Goal: Information Seeking & Learning: Learn about a topic

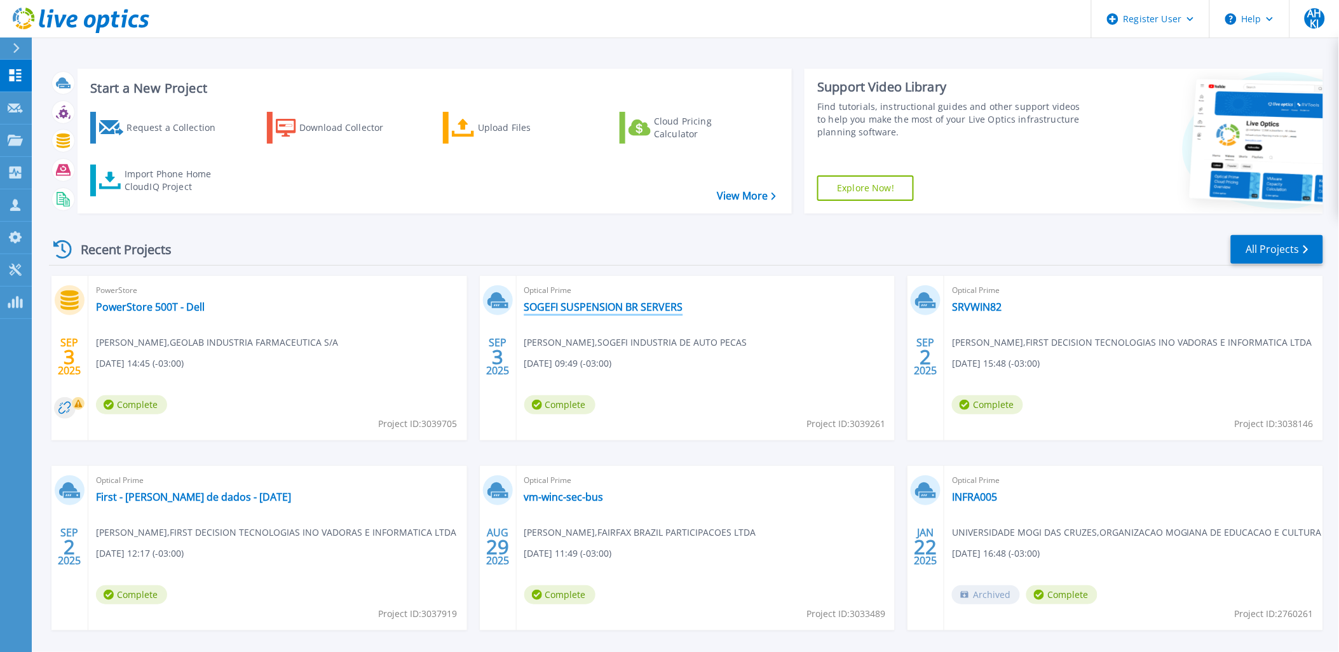
click at [623, 311] on link "SOGEFI SUSPENSION BR SERVERS" at bounding box center [603, 306] width 159 height 13
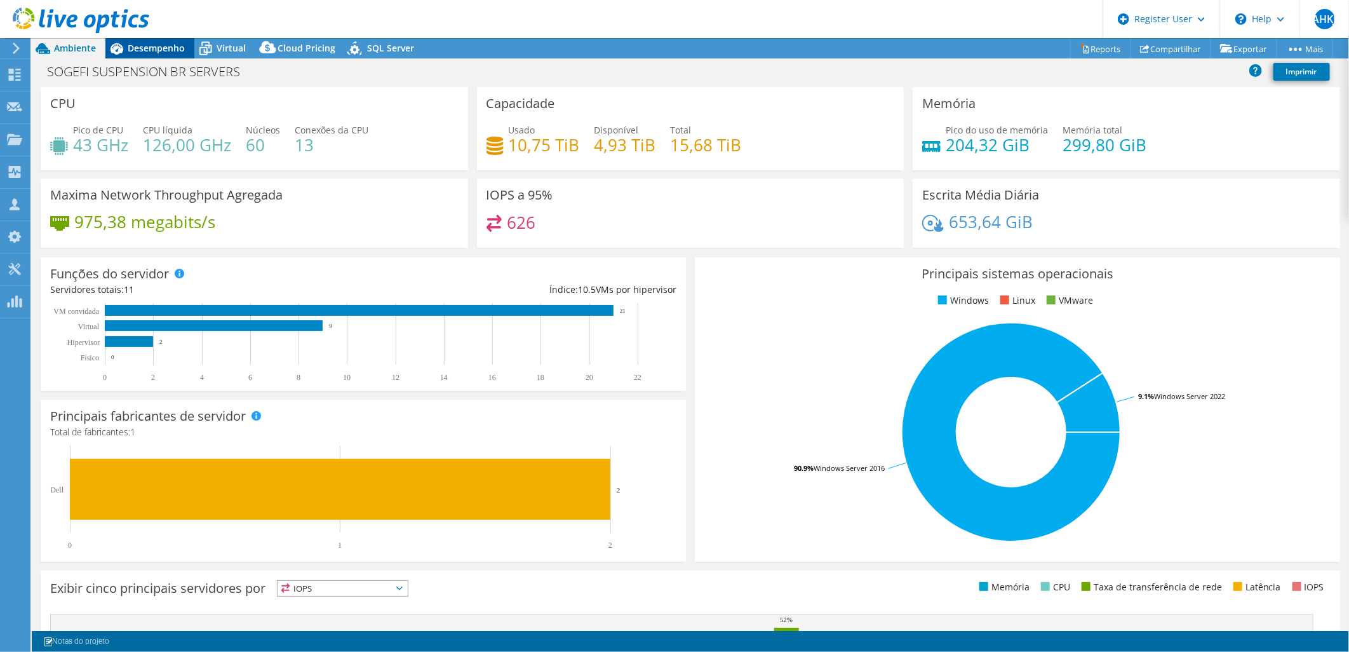
click at [161, 50] on span "Desempenho" at bounding box center [156, 48] width 57 height 12
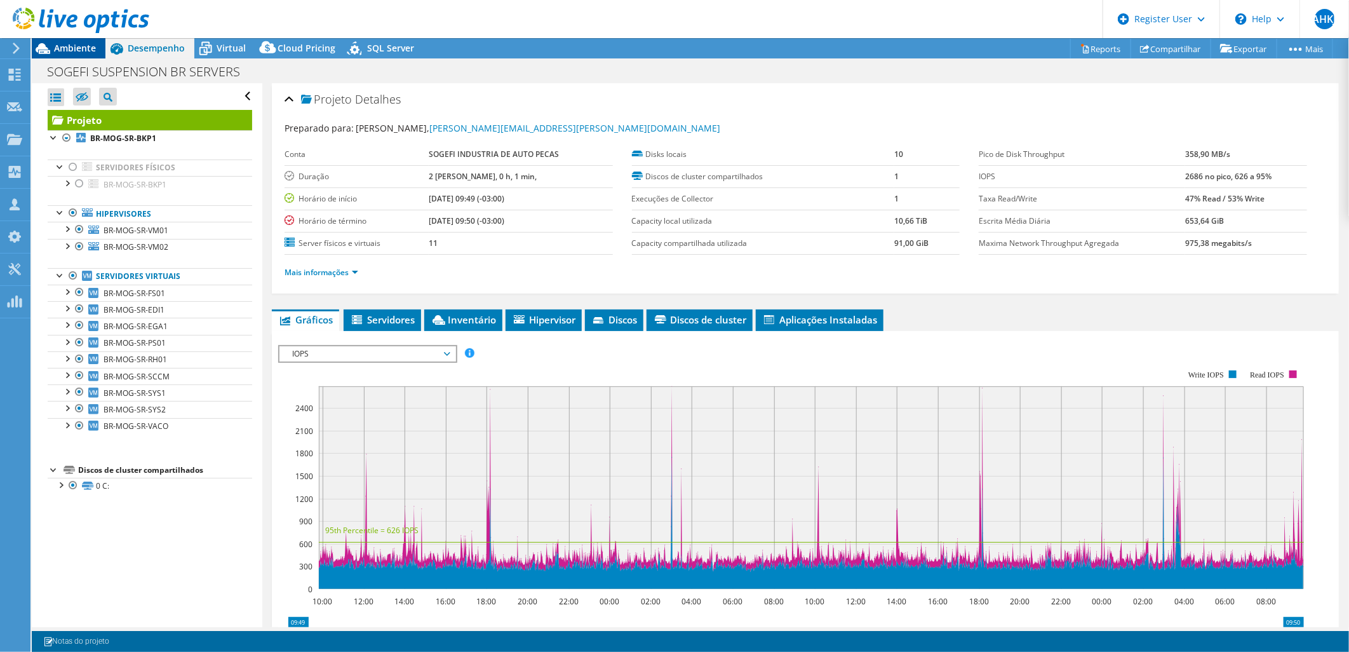
click at [72, 47] on span "Ambiente" at bounding box center [75, 48] width 42 height 12
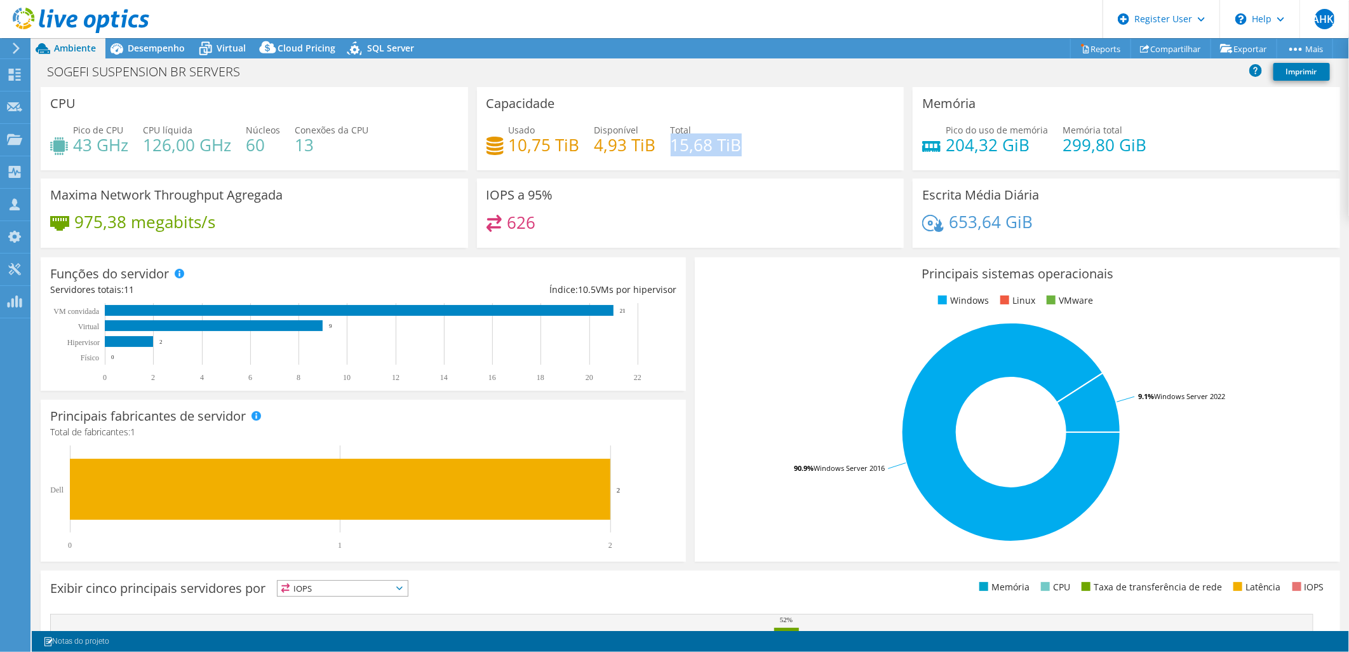
drag, startPoint x: 735, startPoint y: 142, endPoint x: 669, endPoint y: 142, distance: 66.1
click at [671, 142] on h4 "15,68 TiB" at bounding box center [706, 145] width 71 height 14
drag, startPoint x: 669, startPoint y: 142, endPoint x: 506, endPoint y: 143, distance: 163.3
click at [506, 143] on div "Usado 10,75 TiB Disponível 4,93 TiB Total 15,68 TiB" at bounding box center [691, 143] width 408 height 41
drag, startPoint x: 506, startPoint y: 143, endPoint x: 607, endPoint y: 145, distance: 101.0
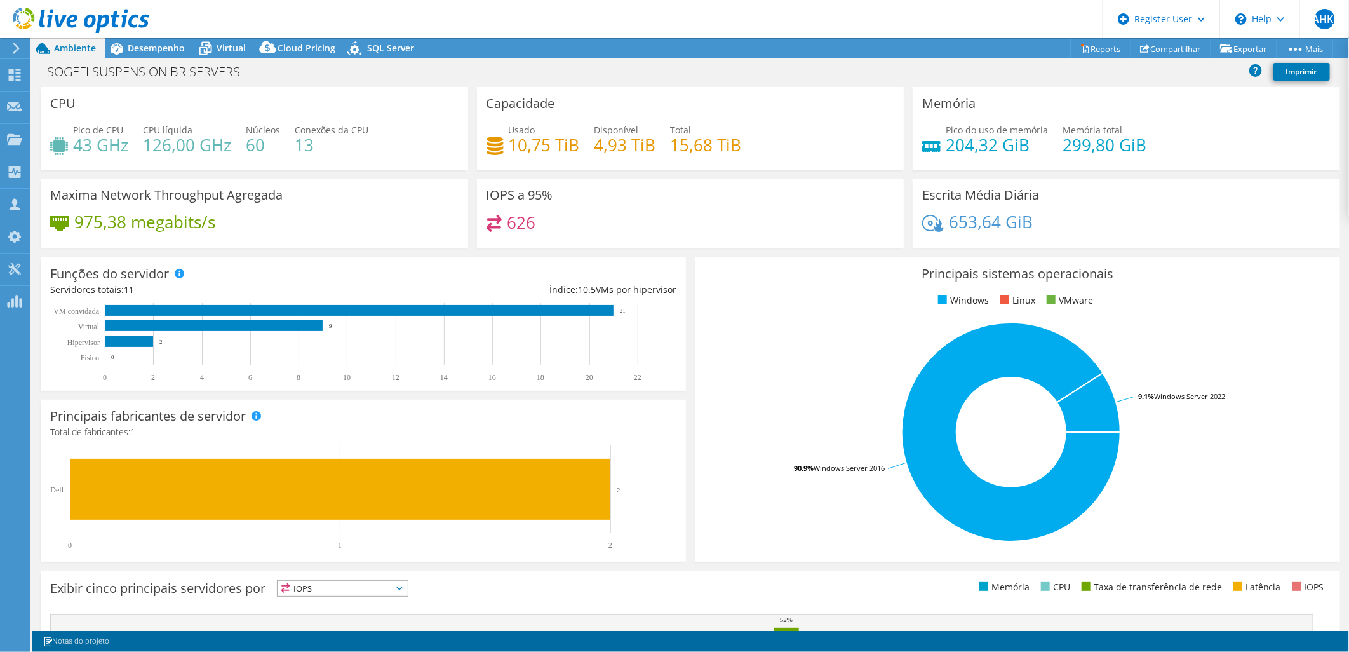
click at [607, 145] on h4 "4,93 TiB" at bounding box center [626, 145] width 62 height 14
drag, startPoint x: 597, startPoint y: 142, endPoint x: 637, endPoint y: 142, distance: 39.4
click at [637, 142] on h4 "4,93 TiB" at bounding box center [626, 145] width 62 height 14
drag, startPoint x: 637, startPoint y: 142, endPoint x: 628, endPoint y: 162, distance: 21.6
click at [628, 162] on div "Usado 10,75 TiB Disponível 4,93 TiB Total 15,68 TiB" at bounding box center [691, 143] width 408 height 41
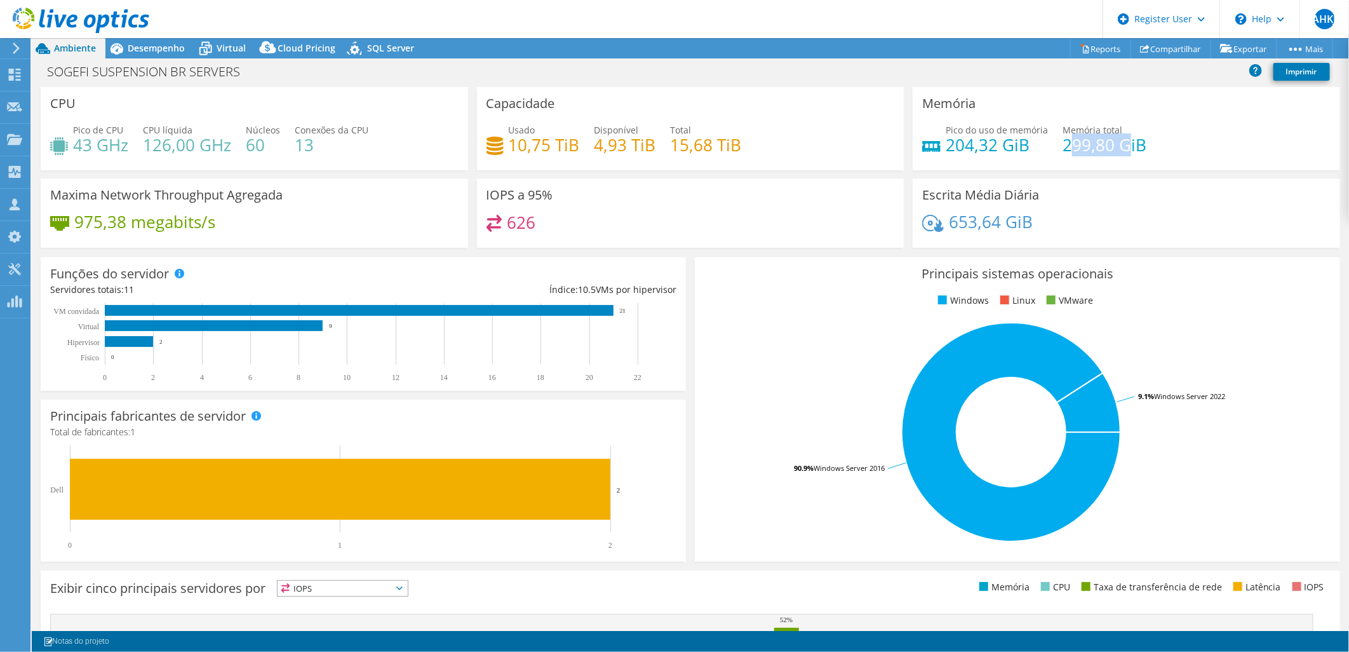
drag, startPoint x: 1121, startPoint y: 145, endPoint x: 1059, endPoint y: 147, distance: 62.3
click at [1063, 147] on h4 "299,80 GiB" at bounding box center [1105, 145] width 84 height 14
drag, startPoint x: 1059, startPoint y: 147, endPoint x: 1043, endPoint y: 159, distance: 19.9
click at [1043, 159] on div "Pico do uso de memória 204,32 GiB Memória total 299,80 GiB" at bounding box center [1126, 143] width 408 height 41
drag, startPoint x: 1020, startPoint y: 144, endPoint x: 936, endPoint y: 150, distance: 84.1
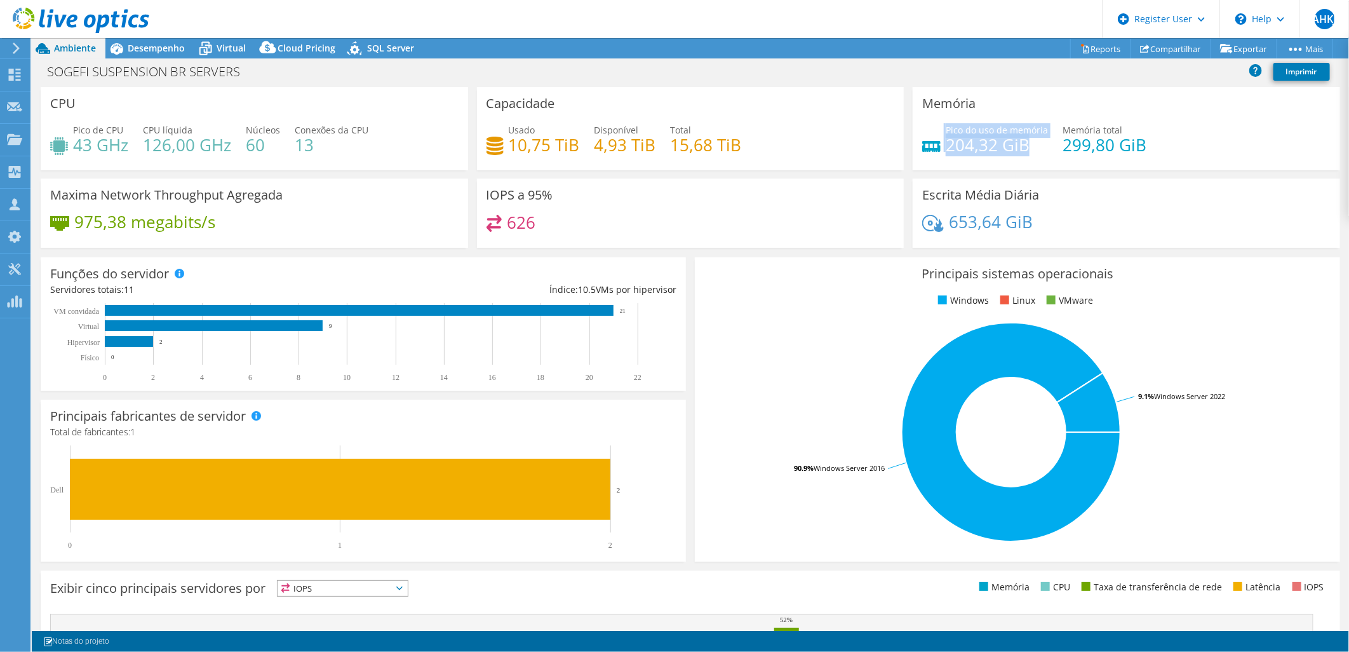
click at [936, 150] on div "Pico do uso de memória 204,32 GiB" at bounding box center [985, 137] width 126 height 29
drag, startPoint x: 936, startPoint y: 150, endPoint x: 983, endPoint y: 156, distance: 48.1
click at [983, 156] on div "Pico do uso de memória 204,32 GiB Memória total 299,80 GiB" at bounding box center [1126, 143] width 408 height 41
drag, startPoint x: 219, startPoint y: 222, endPoint x: 77, endPoint y: 230, distance: 141.9
click at [77, 230] on div "975,38 megabits/s" at bounding box center [254, 228] width 408 height 27
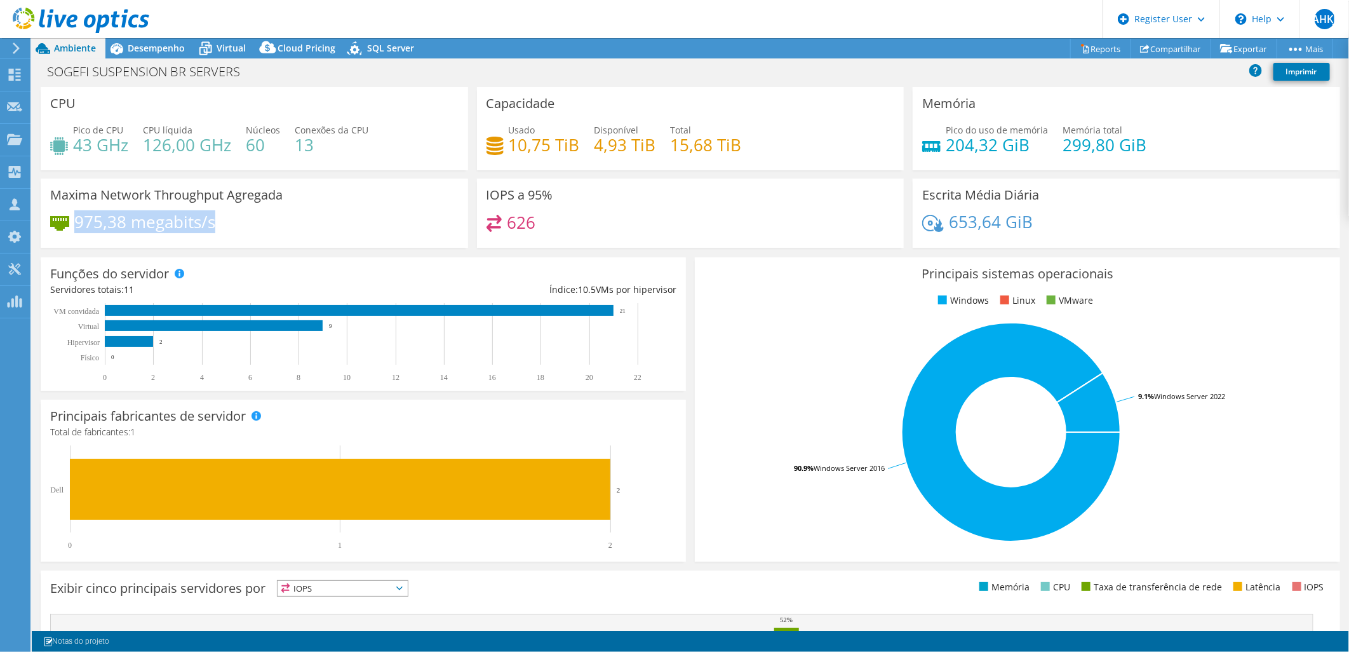
drag, startPoint x: 77, startPoint y: 230, endPoint x: 104, endPoint y: 234, distance: 27.0
click at [104, 234] on div "975,38 megabits/s" at bounding box center [254, 228] width 408 height 27
drag, startPoint x: 78, startPoint y: 220, endPoint x: 205, endPoint y: 224, distance: 127.1
click at [205, 224] on h4 "975,38 megabits/s" at bounding box center [144, 222] width 141 height 14
drag, startPoint x: 205, startPoint y: 224, endPoint x: 219, endPoint y: 233, distance: 16.2
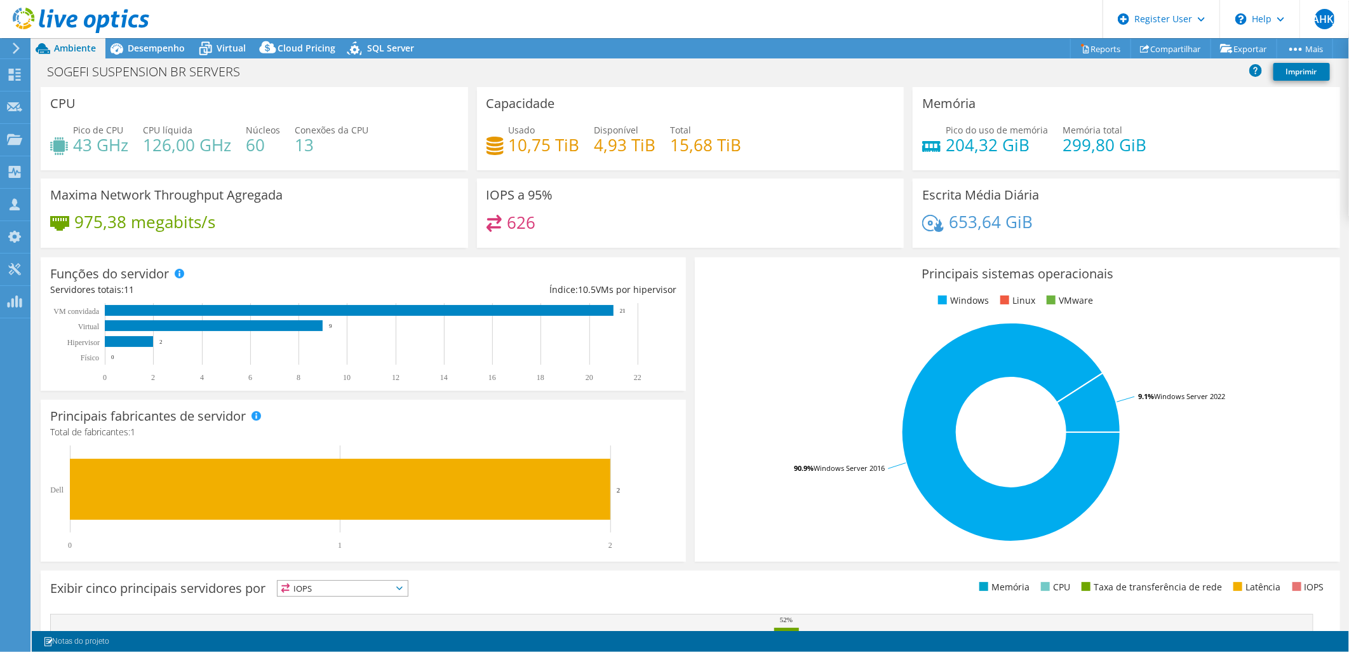
click at [219, 233] on div "975,38 megabits/s" at bounding box center [254, 228] width 408 height 27
drag, startPoint x: 217, startPoint y: 222, endPoint x: 78, endPoint y: 231, distance: 140.0
click at [78, 231] on div "975,38 megabits/s" at bounding box center [254, 228] width 408 height 27
drag, startPoint x: 78, startPoint y: 231, endPoint x: 100, endPoint y: 238, distance: 23.3
click at [100, 238] on div "975,38 megabits/s" at bounding box center [254, 228] width 408 height 27
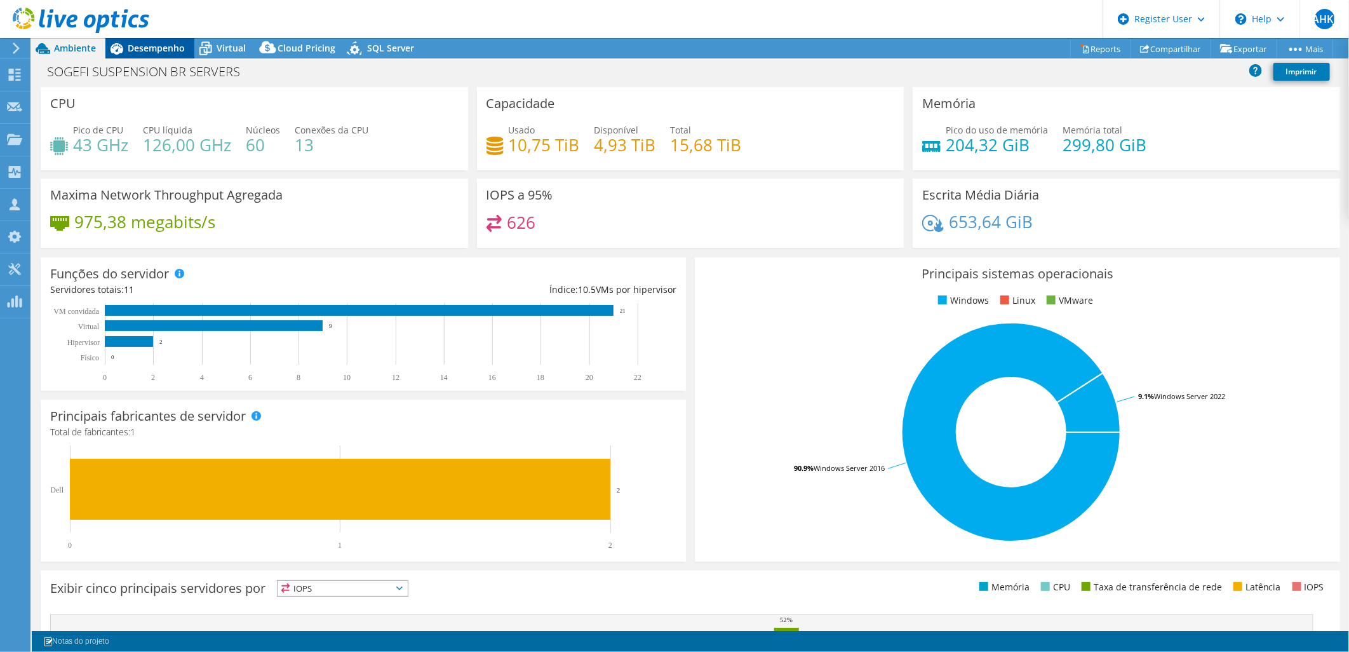
click at [152, 54] on div "Desempenho" at bounding box center [149, 48] width 89 height 20
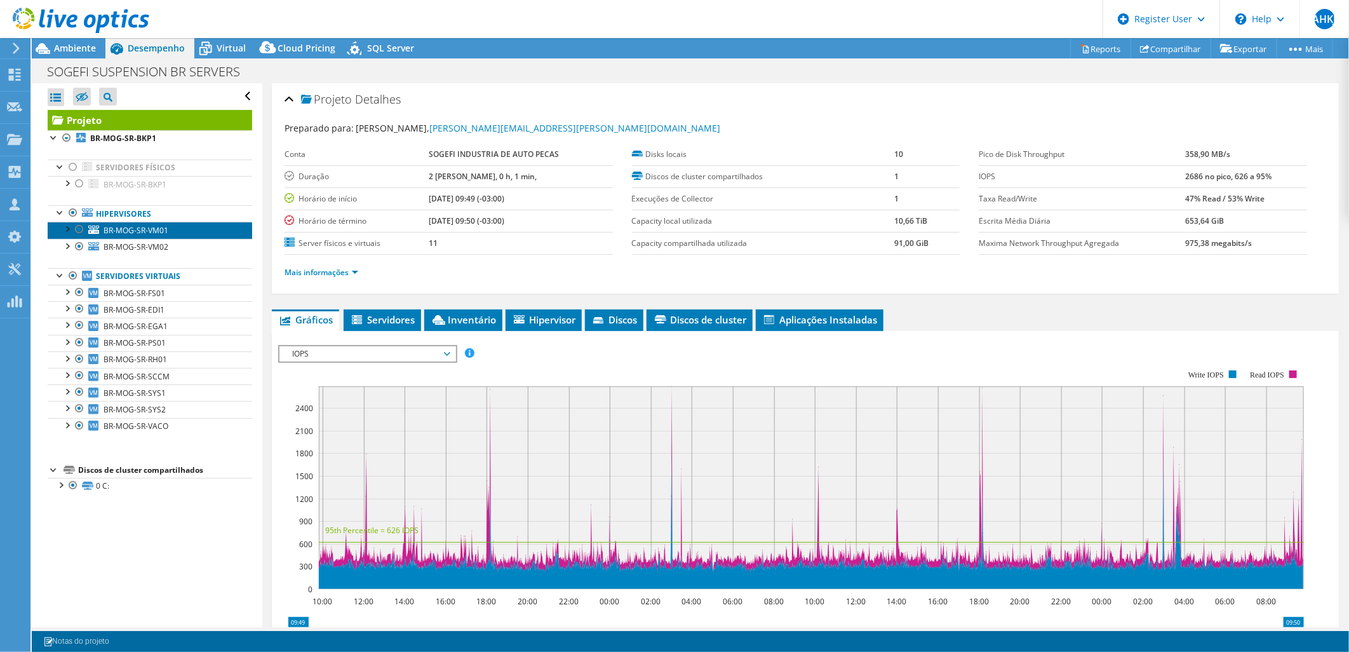
click at [149, 230] on span "BR-MOG-SR-VM01" at bounding box center [136, 230] width 65 height 11
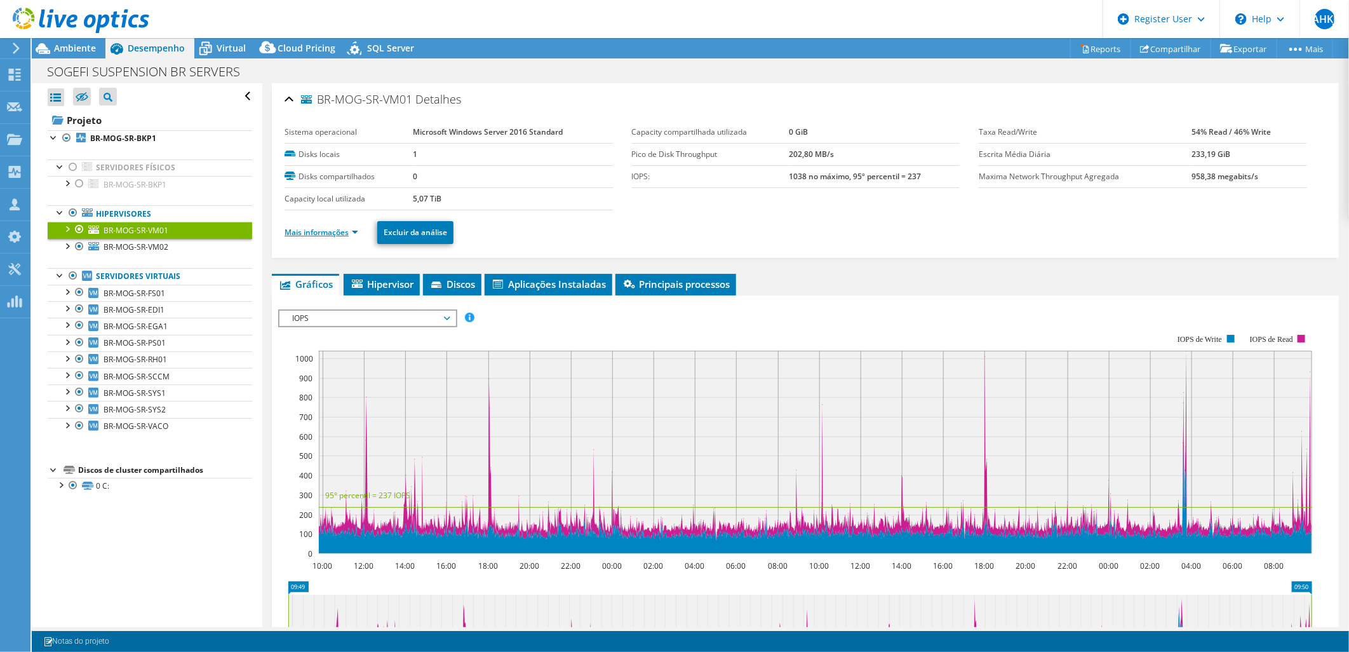
click at [344, 231] on link "Mais informações" at bounding box center [322, 232] width 74 height 11
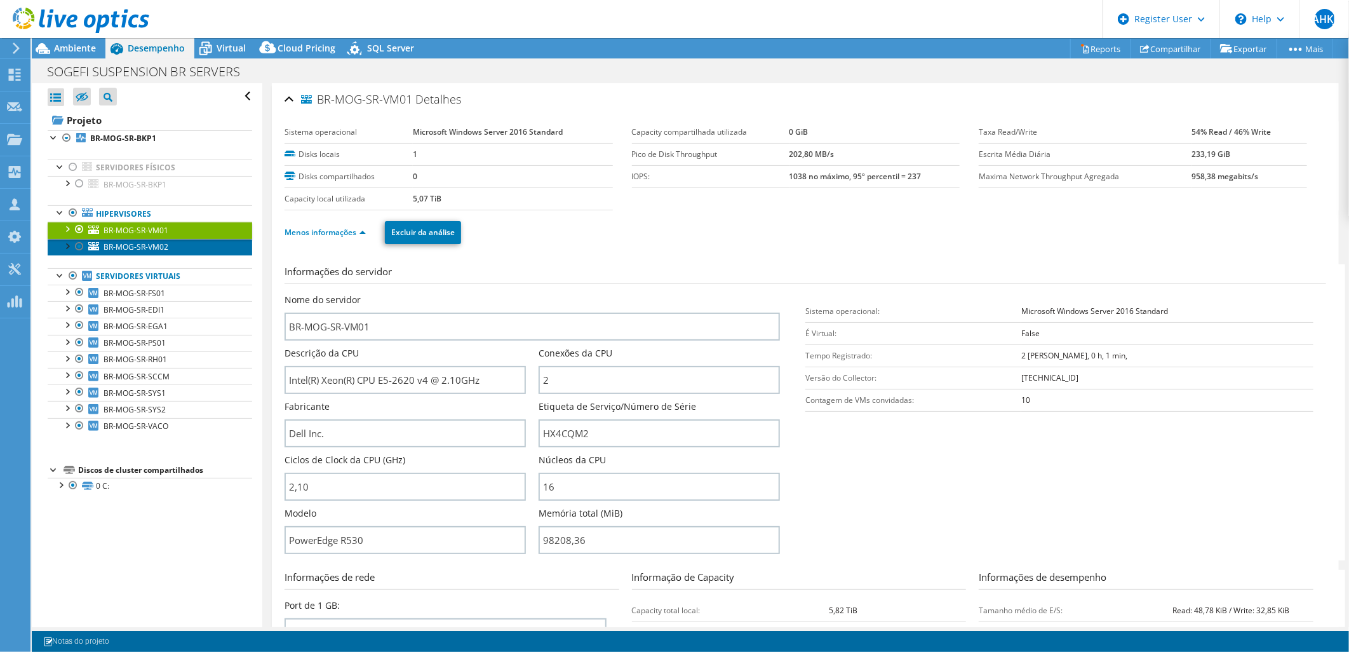
click at [153, 244] on span "BR-MOG-SR-VM02" at bounding box center [136, 246] width 65 height 11
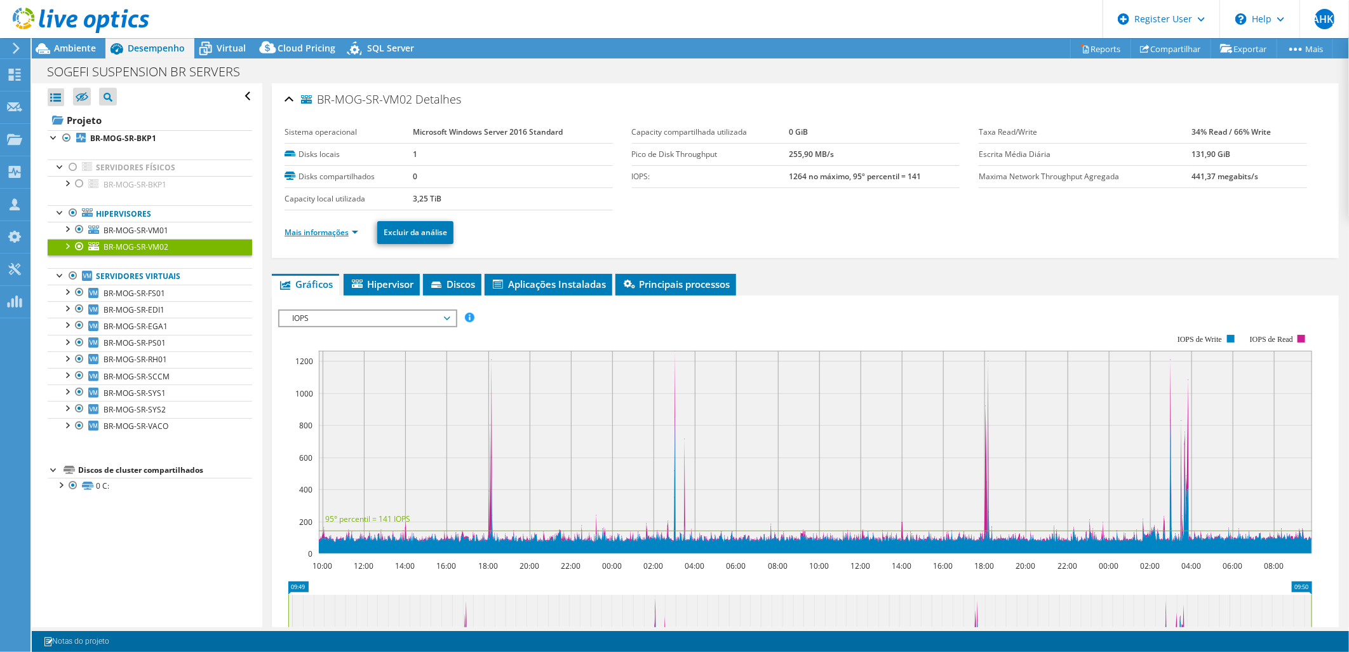
click at [351, 232] on link "Mais informações" at bounding box center [322, 232] width 74 height 11
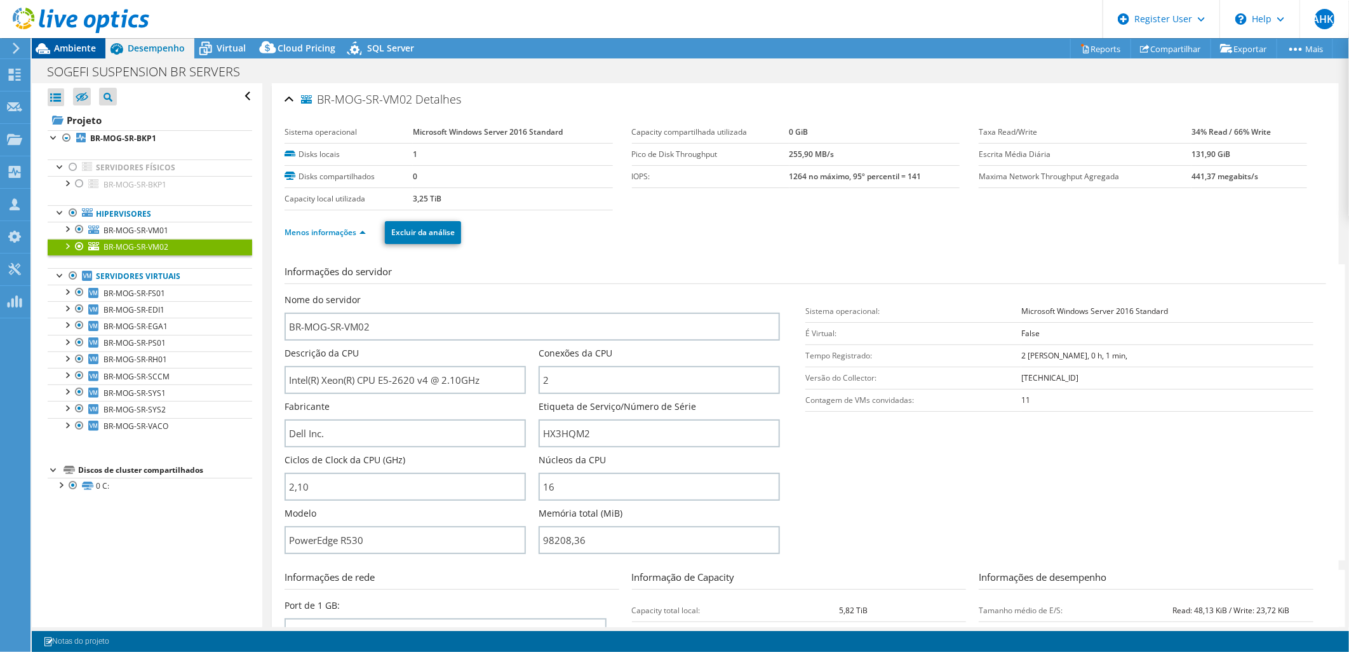
click at [79, 53] on span "Ambiente" at bounding box center [75, 48] width 42 height 12
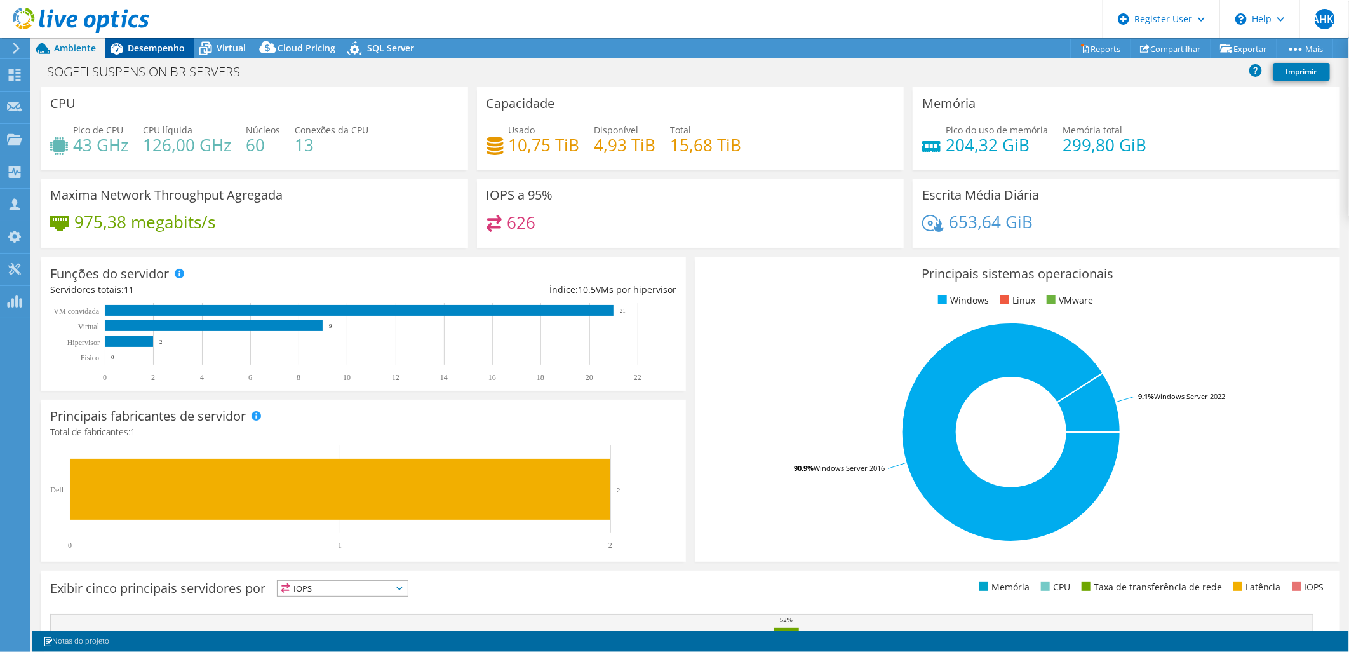
click at [157, 51] on span "Desempenho" at bounding box center [156, 48] width 57 height 12
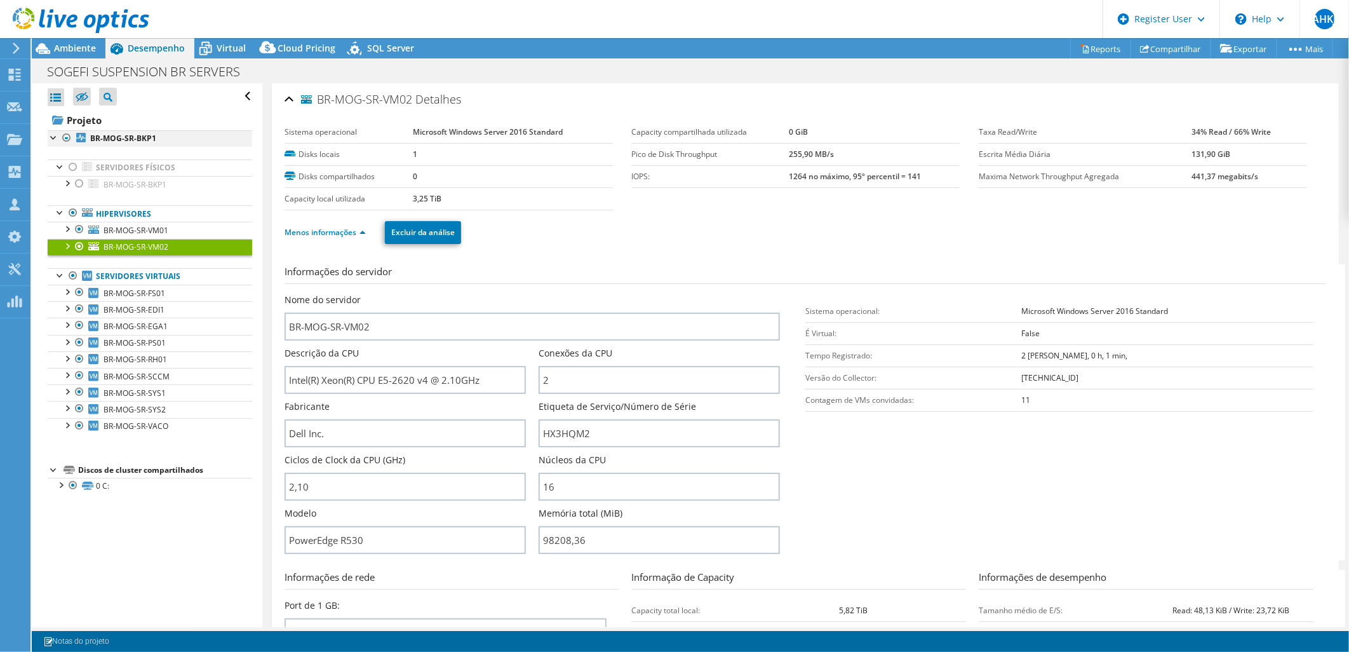
click at [65, 138] on div at bounding box center [66, 137] width 13 height 15
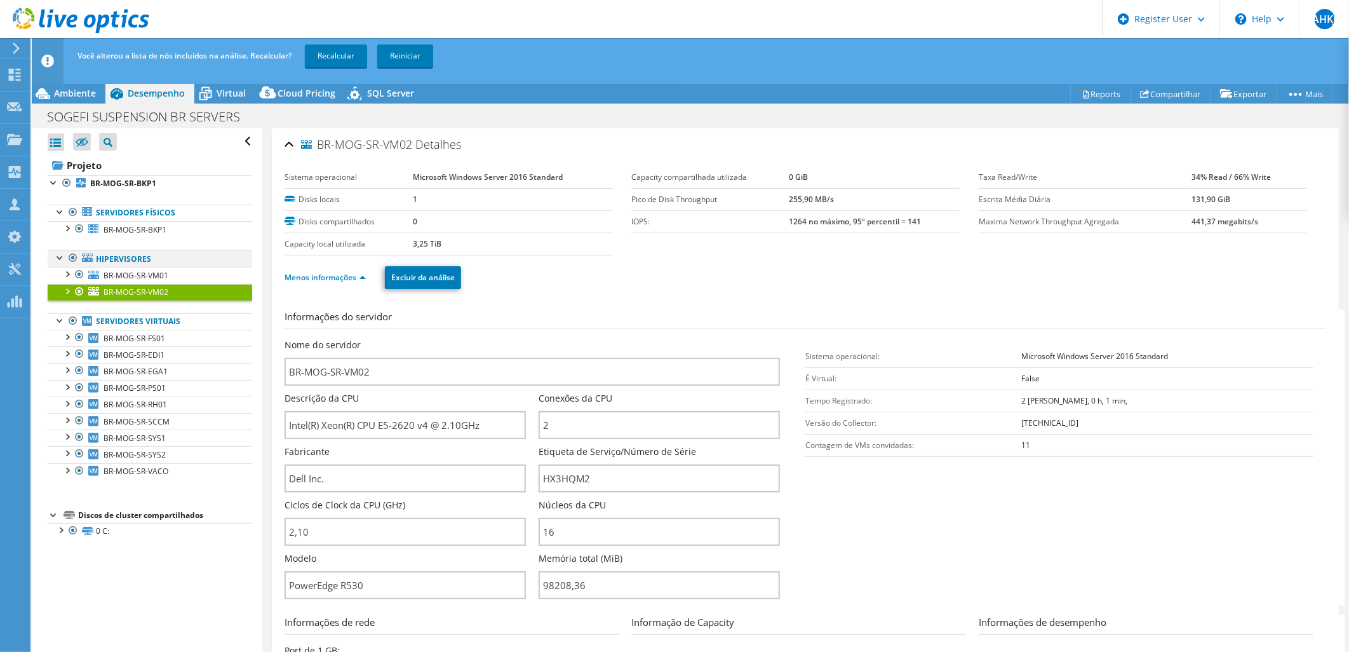
click at [72, 257] on div at bounding box center [73, 257] width 13 height 15
click at [74, 213] on div at bounding box center [73, 212] width 13 height 15
click at [74, 212] on div at bounding box center [73, 212] width 13 height 15
click at [332, 57] on link "Recalcular" at bounding box center [336, 55] width 62 height 23
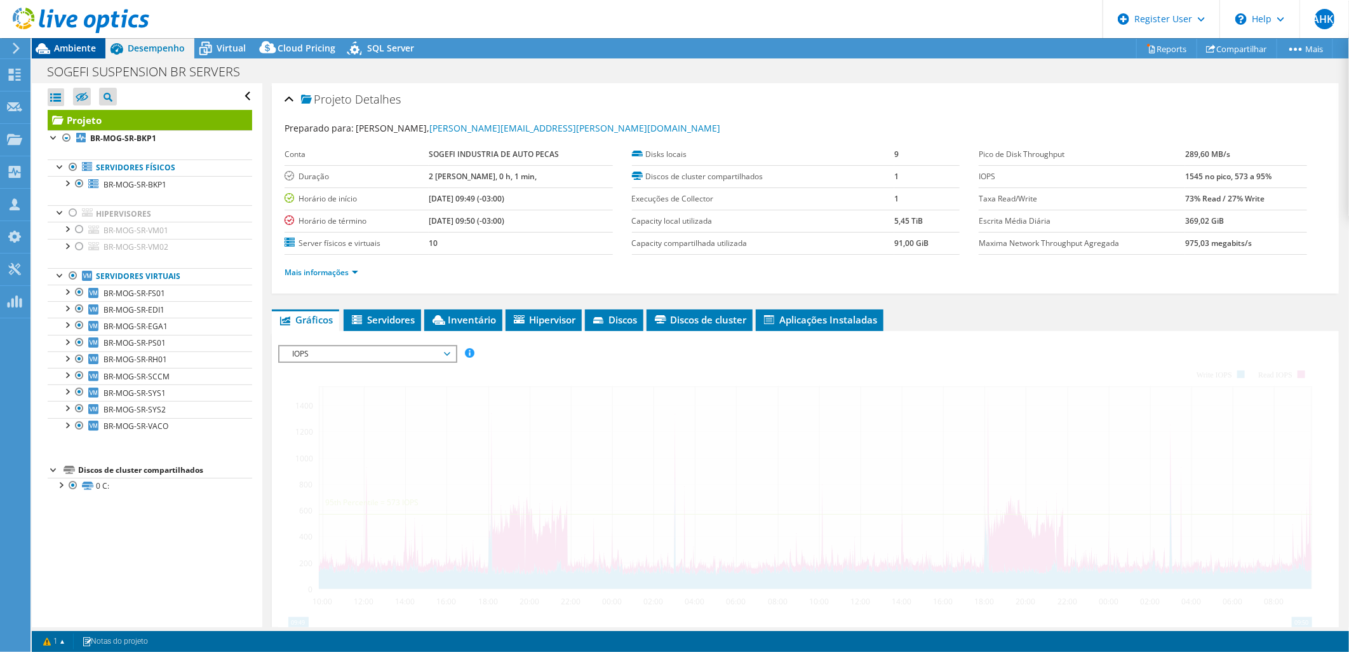
click at [75, 43] on span "Ambiente" at bounding box center [75, 48] width 42 height 12
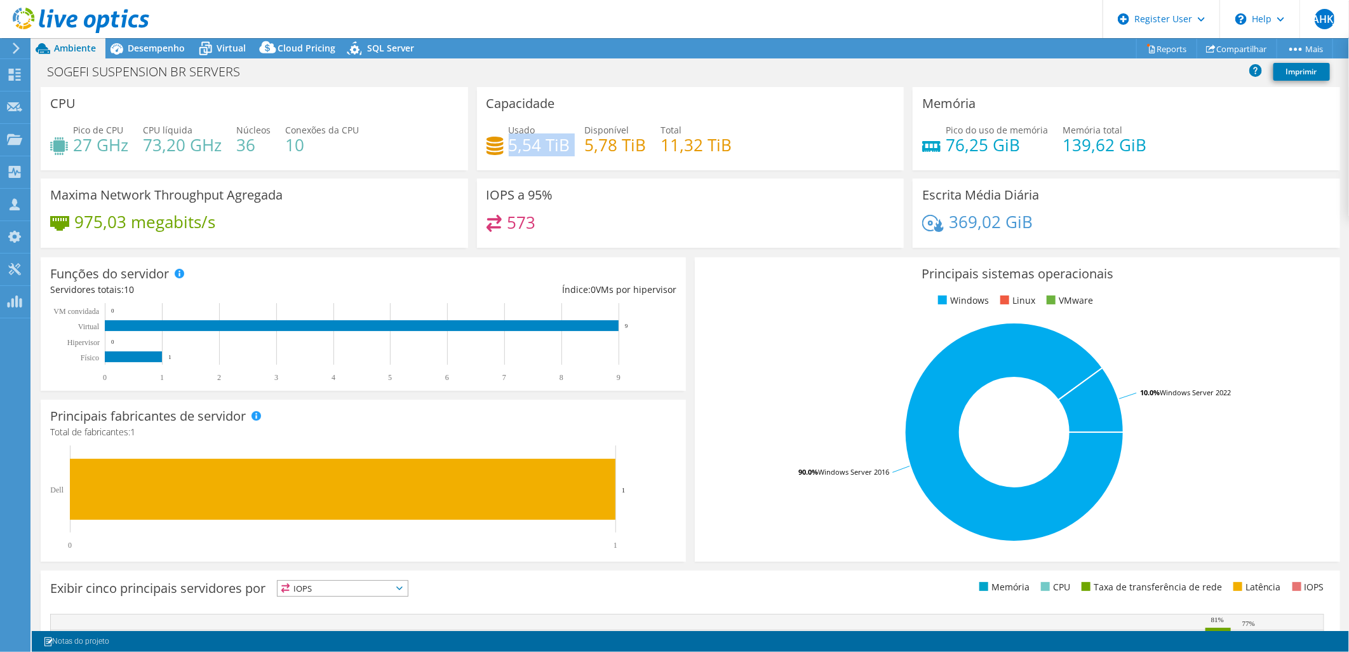
drag, startPoint x: 567, startPoint y: 142, endPoint x: 505, endPoint y: 146, distance: 61.7
click at [505, 146] on div "Usado 5,54 TiB Disponível 5,78 TiB Total 11,32 TiB" at bounding box center [691, 143] width 408 height 41
click at [151, 48] on span "Desempenho" at bounding box center [156, 48] width 57 height 12
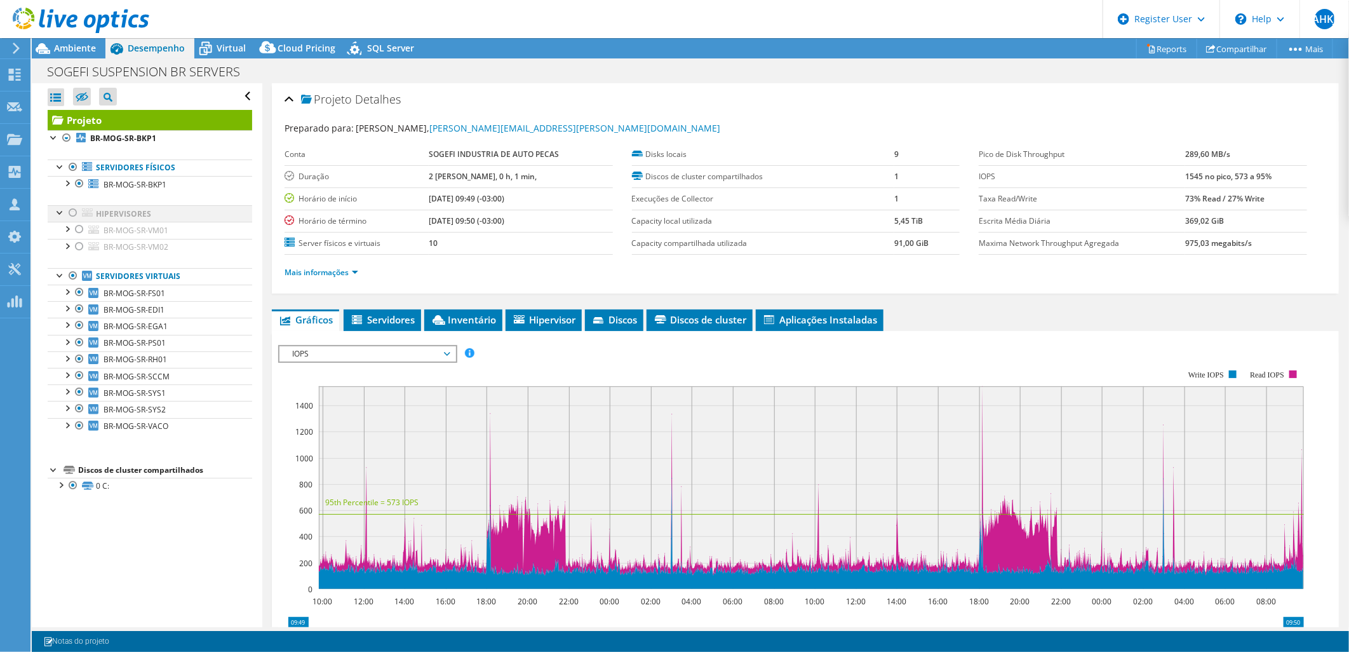
click at [72, 212] on div at bounding box center [73, 212] width 13 height 15
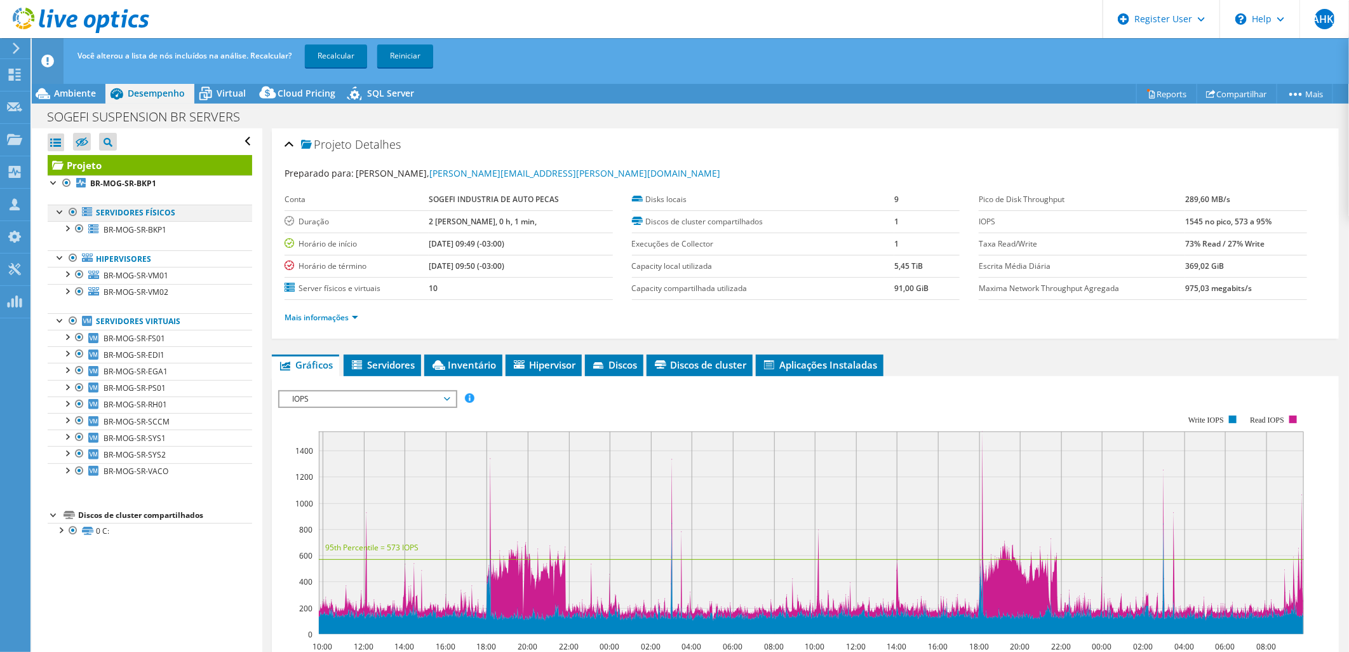
click at [72, 212] on div at bounding box center [73, 212] width 13 height 15
click at [340, 51] on link "Recalcular" at bounding box center [336, 55] width 62 height 23
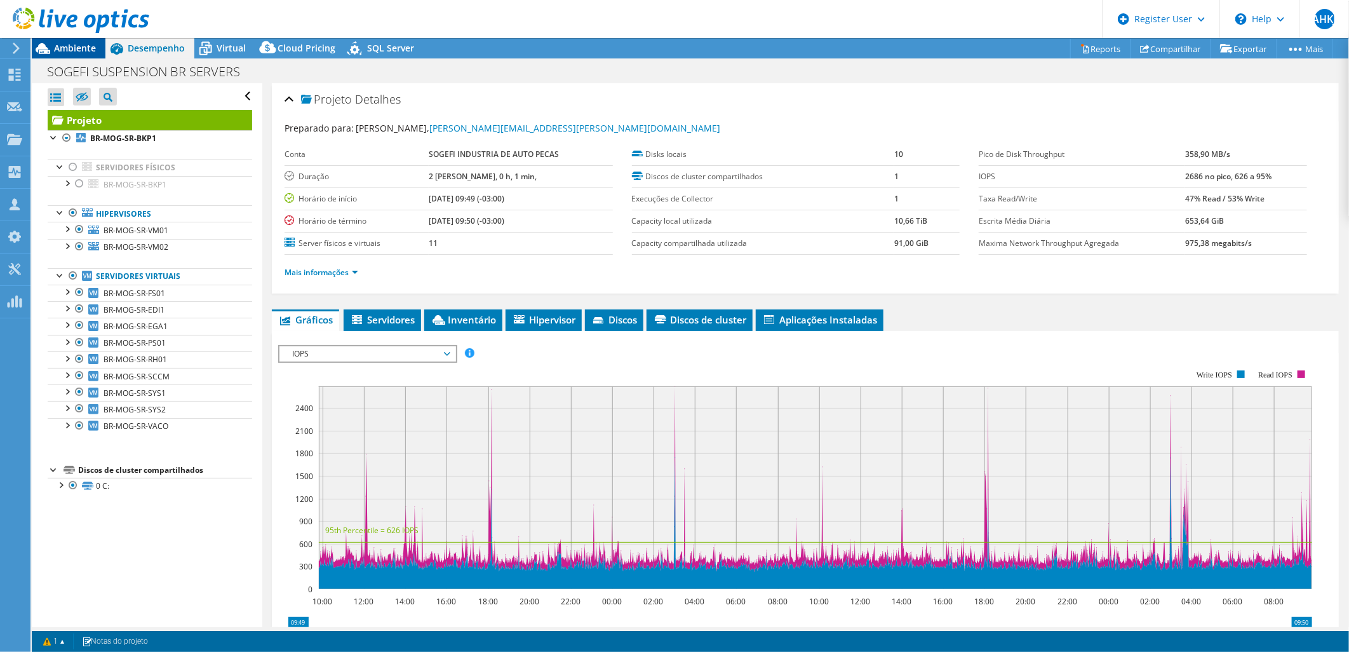
click at [77, 49] on span "Ambiente" at bounding box center [75, 48] width 42 height 12
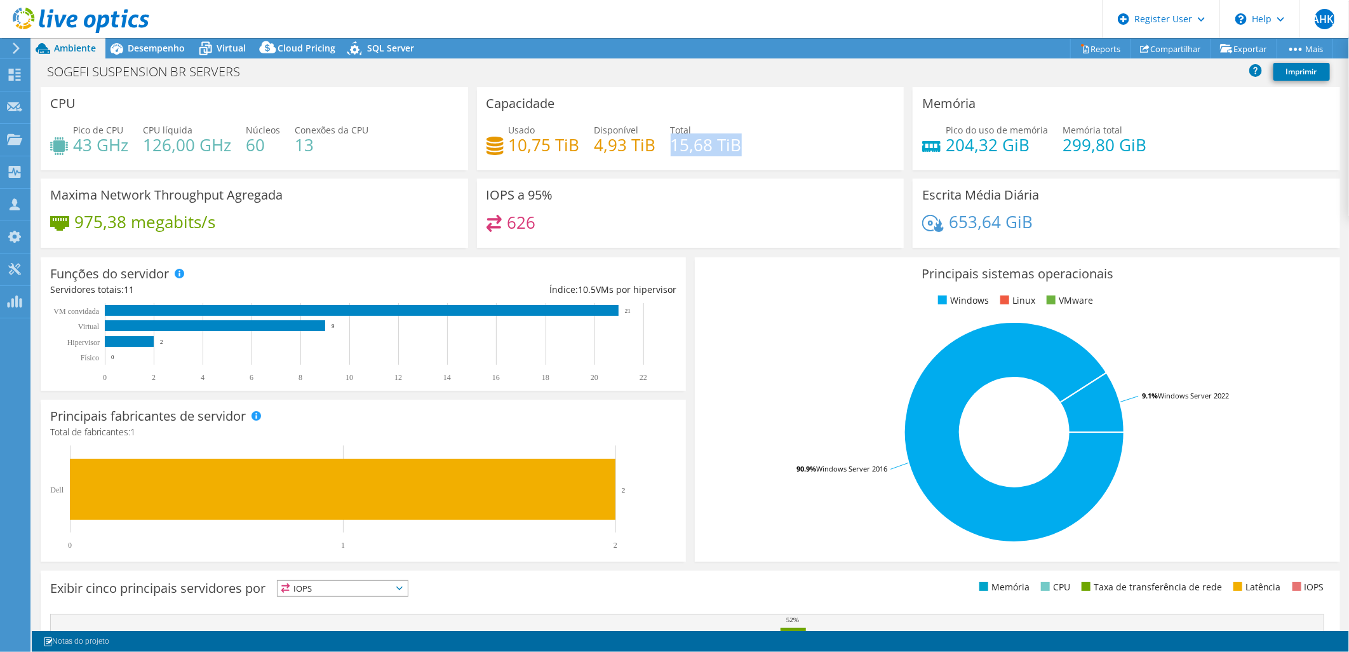
drag, startPoint x: 731, startPoint y: 144, endPoint x: 669, endPoint y: 143, distance: 62.3
click at [671, 143] on h4 "15,68 TiB" at bounding box center [706, 145] width 71 height 14
drag, startPoint x: 569, startPoint y: 146, endPoint x: 507, endPoint y: 144, distance: 62.3
click at [509, 144] on h4 "10,75 TiB" at bounding box center [544, 145] width 71 height 14
click at [162, 46] on span "Desempenho" at bounding box center [156, 48] width 57 height 12
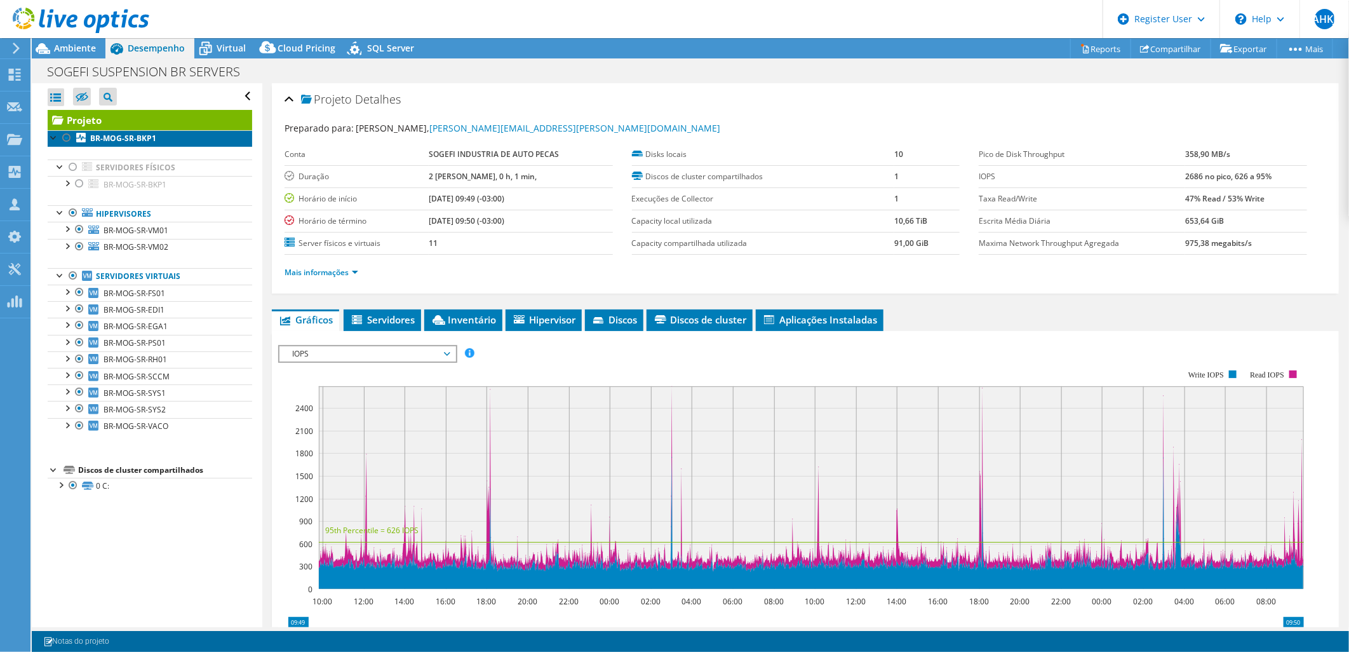
click at [138, 144] on link "BR-MOG-SR-BKP1" at bounding box center [150, 138] width 205 height 17
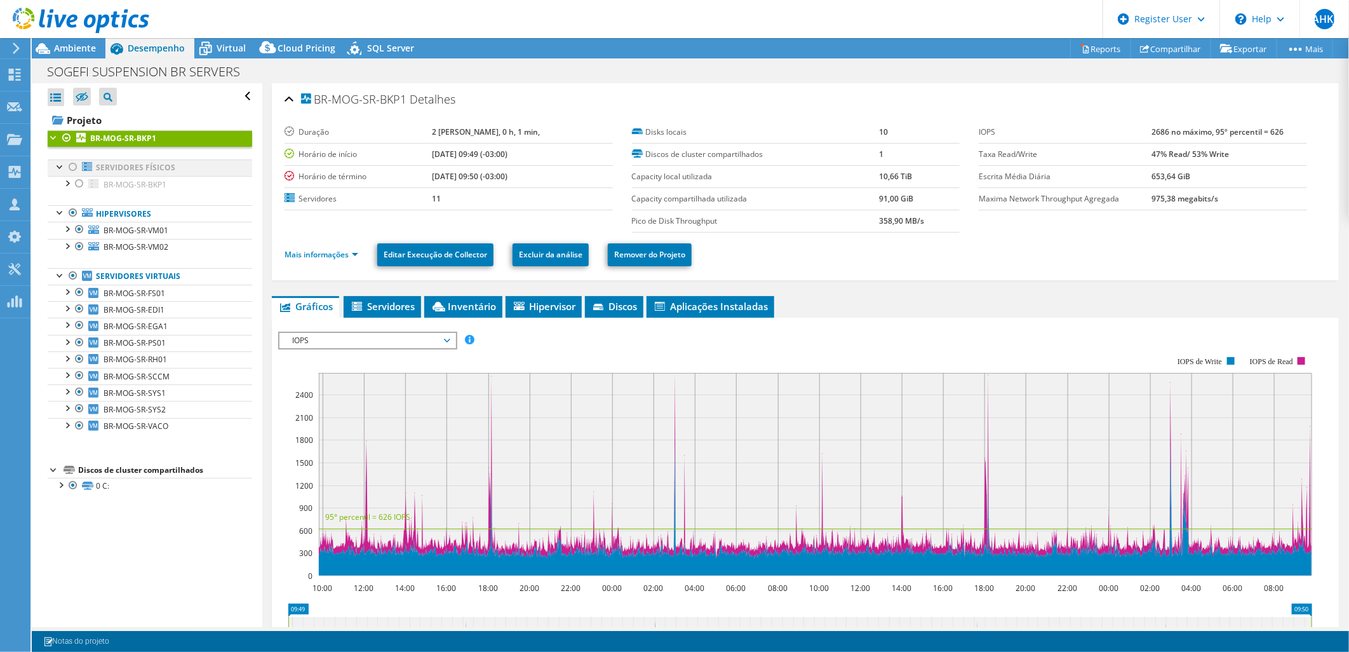
click at [71, 168] on div at bounding box center [73, 166] width 13 height 15
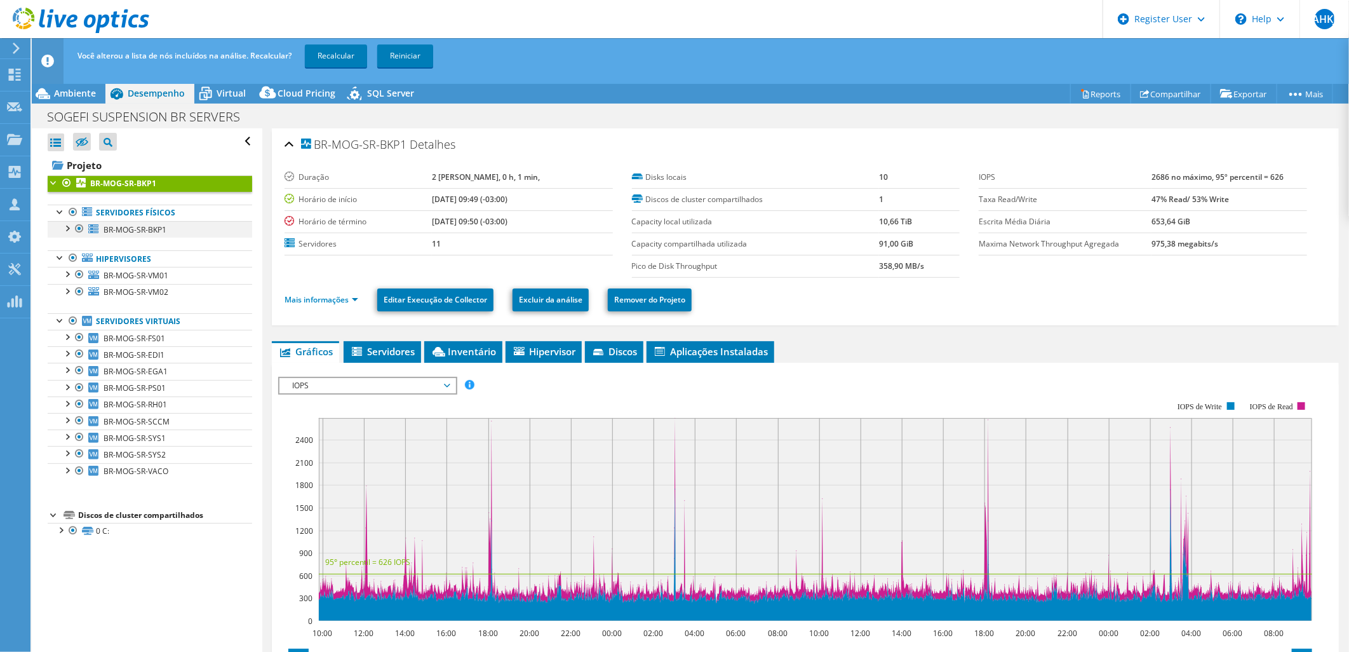
click at [67, 227] on div at bounding box center [66, 227] width 13 height 13
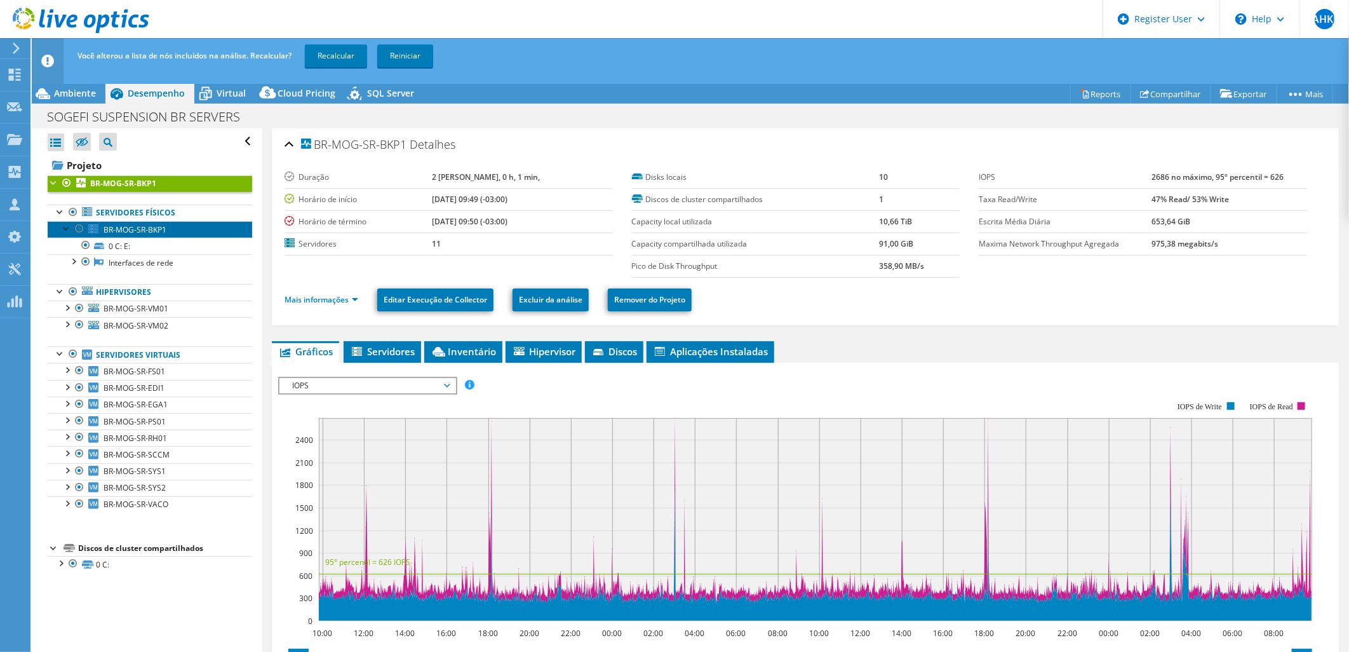
click at [134, 235] on link "BR-MOG-SR-BKP1" at bounding box center [150, 229] width 205 height 17
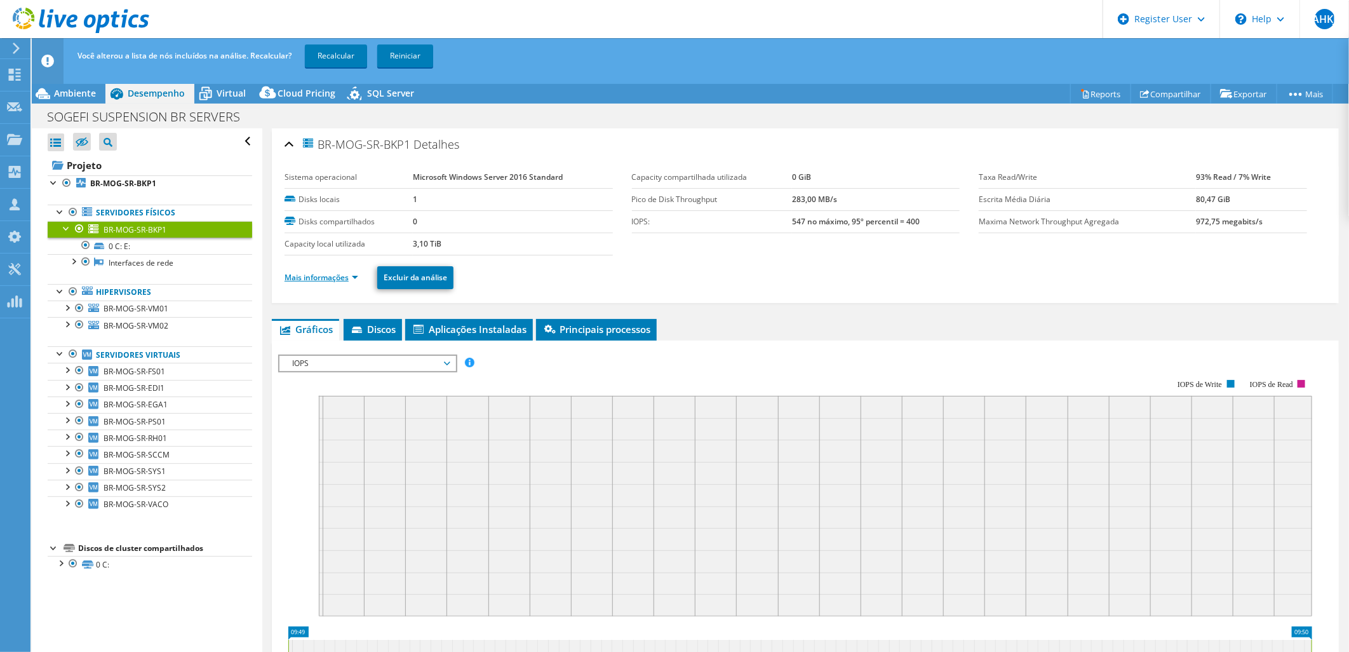
click at [353, 278] on link "Mais informações" at bounding box center [322, 277] width 74 height 11
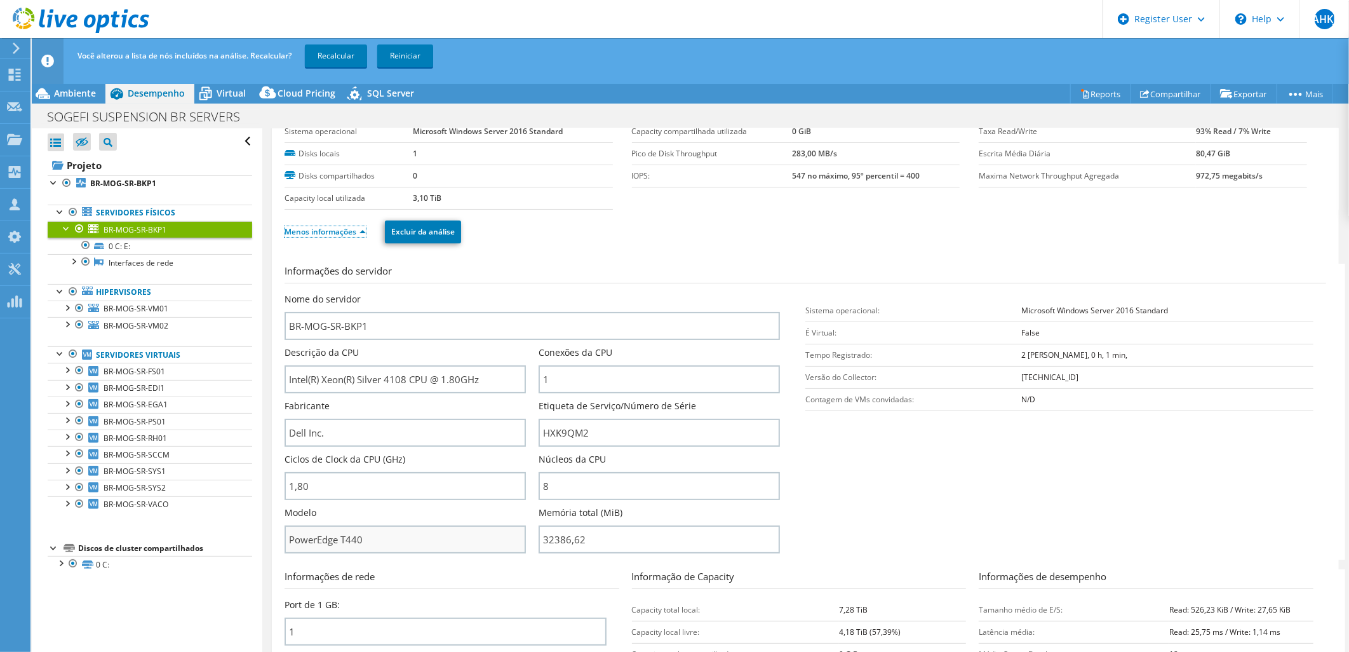
scroll to position [71, 0]
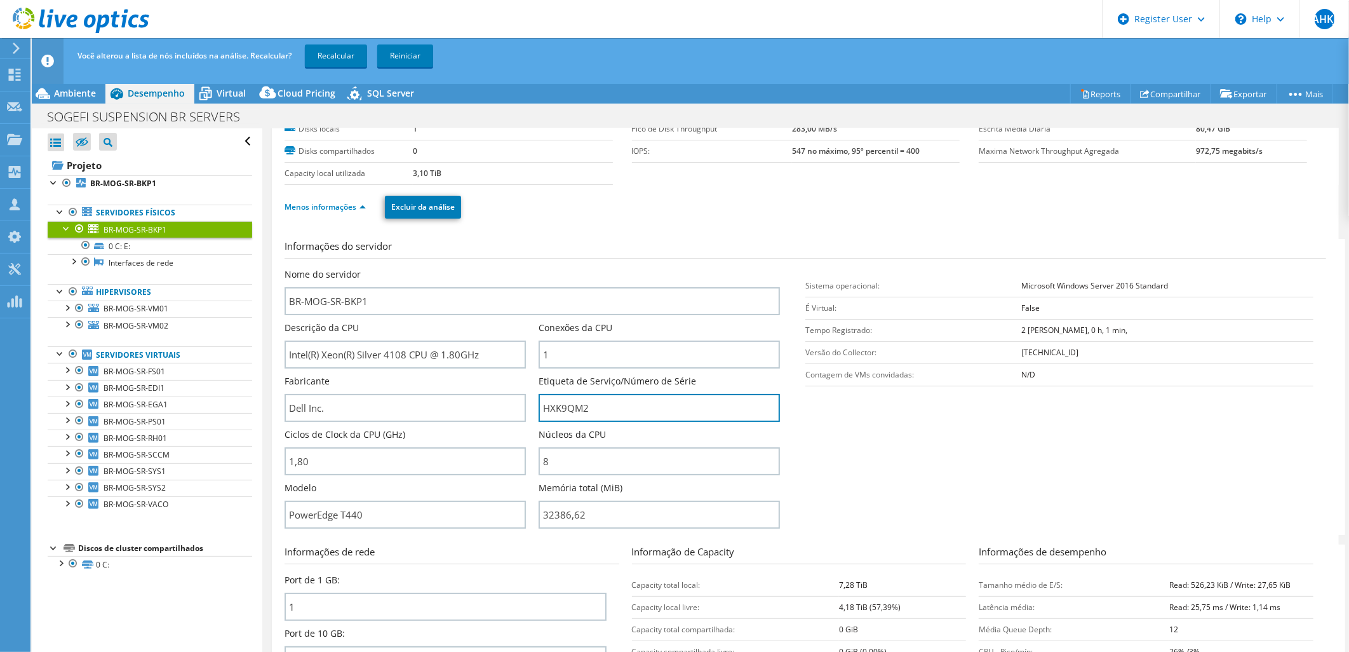
drag, startPoint x: 588, startPoint y: 410, endPoint x: 529, endPoint y: 410, distance: 59.1
click at [529, 268] on div "Nome do servidor BR-MOG-SR-BKP1 Descrição da CPU Intel(R) Xeon(R) Silver 4108 C…" at bounding box center [539, 268] width 508 height 0
